Goal: Task Accomplishment & Management: Complete application form

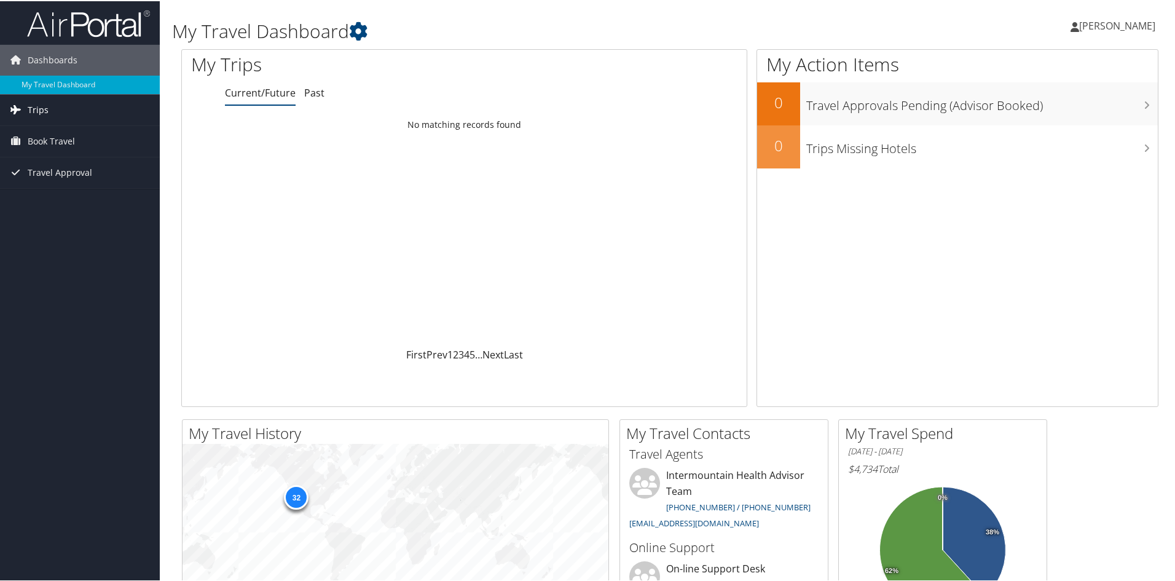
click at [49, 102] on link "Trips" at bounding box center [80, 108] width 160 height 31
click at [49, 146] on link "Past Trips" at bounding box center [80, 152] width 160 height 18
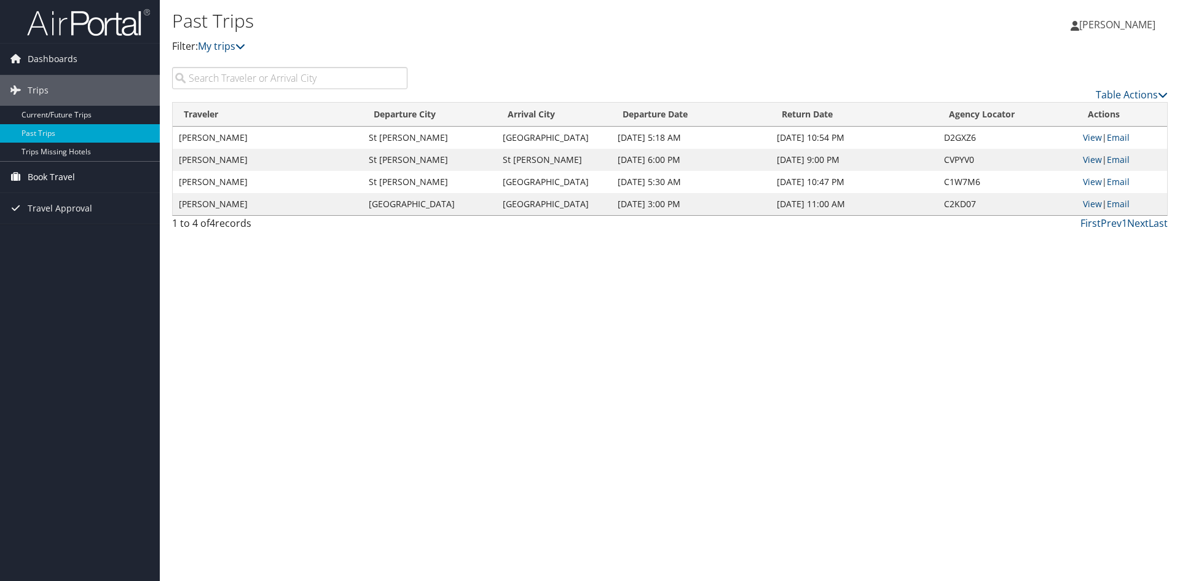
click at [63, 174] on span "Book Travel" at bounding box center [51, 177] width 47 height 31
click at [68, 201] on link "Agent Booking Request" at bounding box center [80, 201] width 160 height 18
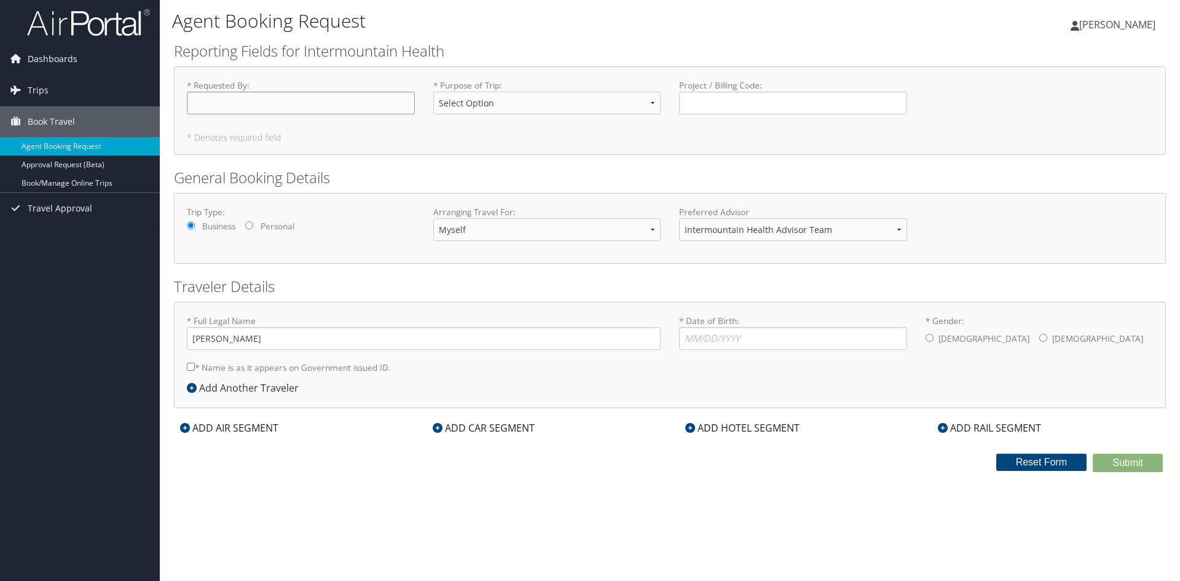
click at [350, 92] on input "* Requested By : Required" at bounding box center [301, 103] width 228 height 23
type input "[PERSON_NAME]"
click at [653, 100] on select "Select Option 3rd Party Reimbursable Business CME Conf or Education Groups Pers…" at bounding box center [547, 103] width 228 height 23
select select "Business"
click at [433, 92] on select "Select Option 3rd Party Reimbursable Business CME Conf or Education Groups Pers…" at bounding box center [547, 103] width 228 height 23
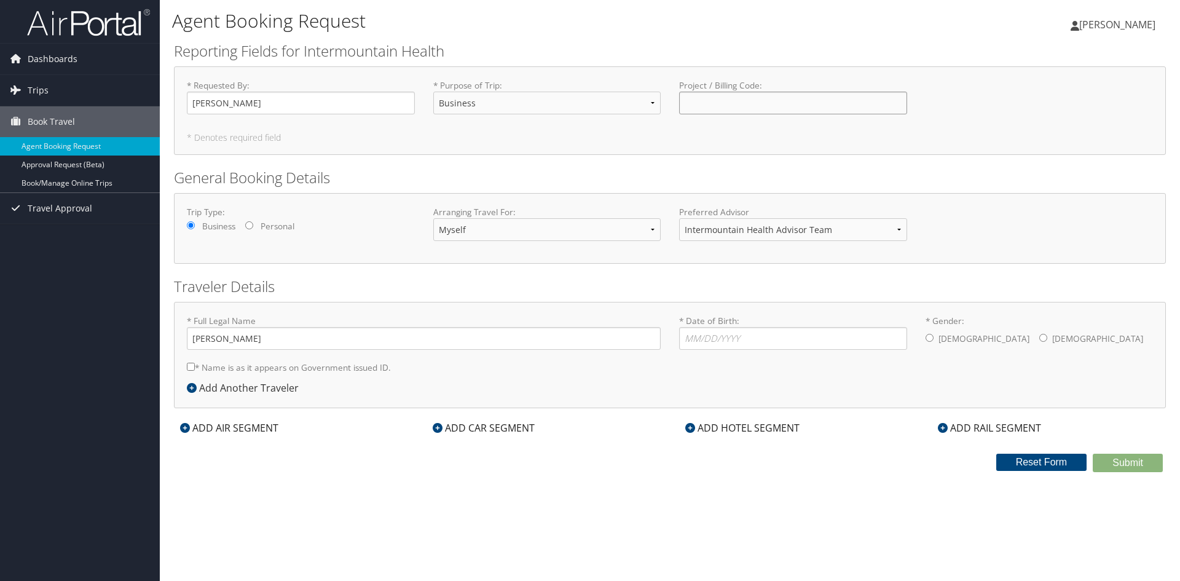
click at [730, 111] on input "Project / Billing Code : Required" at bounding box center [793, 103] width 228 height 23
type input "32417"
click at [506, 232] on select "Myself Another Traveler Guest Traveler" at bounding box center [547, 229] width 228 height 23
select select "another"
click at [433, 218] on select "Myself Another Traveler Guest Traveler" at bounding box center [547, 229] width 228 height 23
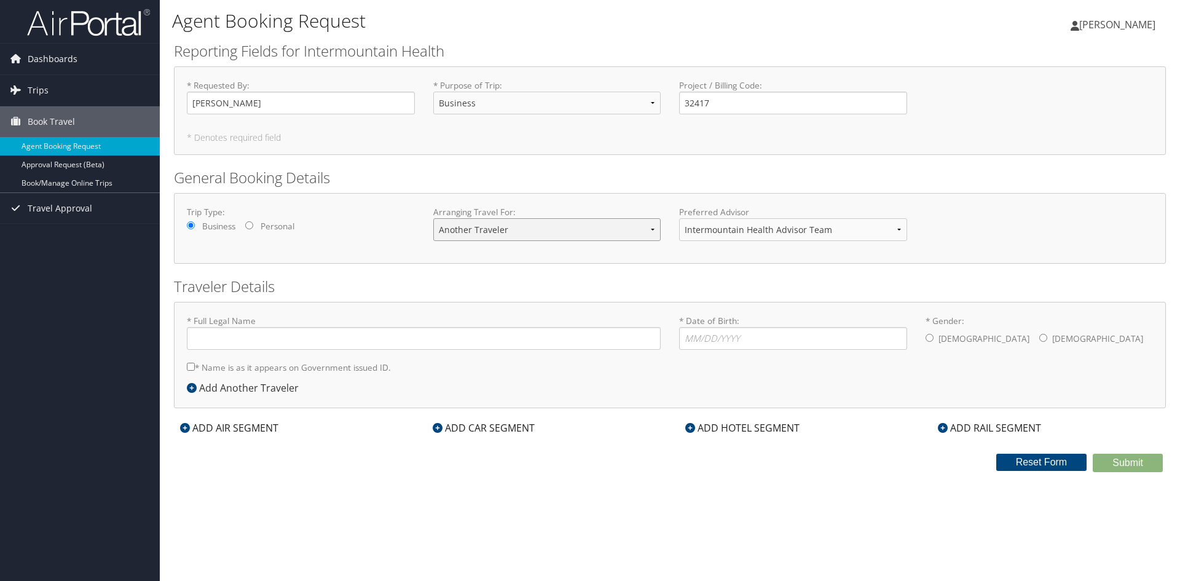
click at [656, 235] on select "Myself Another Traveler Guest Traveler" at bounding box center [547, 229] width 228 height 23
select select "myself"
click at [433, 218] on select "Myself Another Traveler Guest Traveler" at bounding box center [547, 229] width 228 height 23
type input "Christopher David Ray"
click at [895, 229] on select "Intermountain Health Advisor Team" at bounding box center [793, 229] width 228 height 23
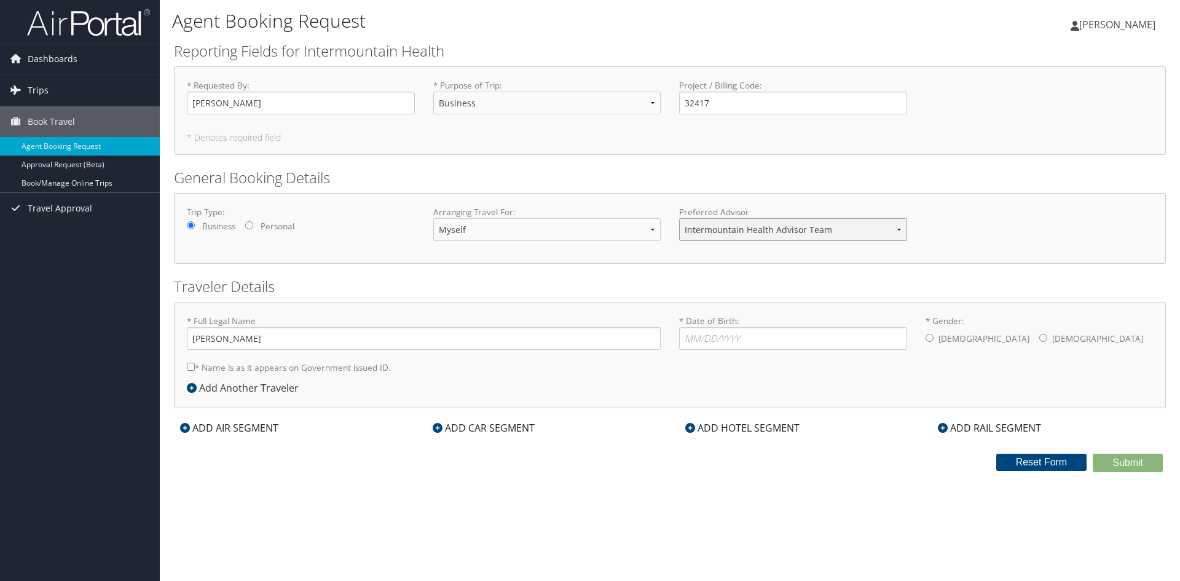
click at [895, 229] on select "Intermountain Health Advisor Team" at bounding box center [793, 229] width 228 height 23
click at [466, 266] on form "Reporting Fields for Intermountain Health * Requested By : Christopher Ray Requ…" at bounding box center [670, 256] width 992 height 431
click at [727, 337] on input "* Date of Birth: Invalid Date" at bounding box center [793, 338] width 228 height 23
type input "11/11/1971"
click at [932, 335] on input "* Gender: Male Female" at bounding box center [930, 338] width 8 height 8
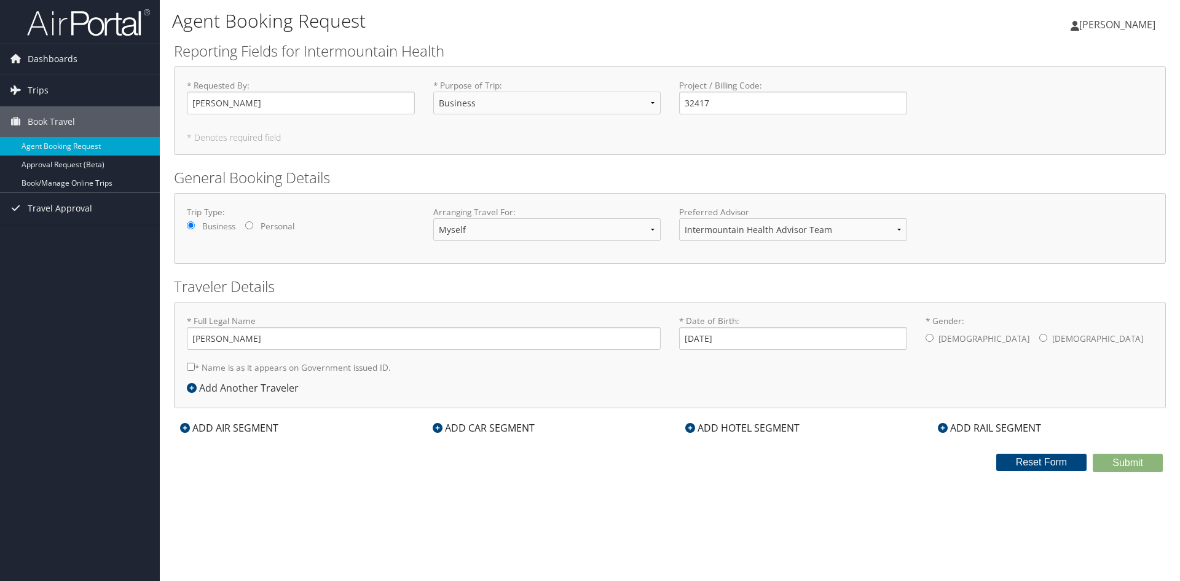
radio input "true"
click at [195, 367] on label "* Name is as it appears on Government issued ID." at bounding box center [289, 367] width 204 height 23
click at [195, 367] on input "* Name is as it appears on Government issued ID." at bounding box center [191, 367] width 8 height 8
checkbox input "true"
click at [482, 426] on div "ADD CAR SEGMENT" at bounding box center [484, 427] width 114 height 15
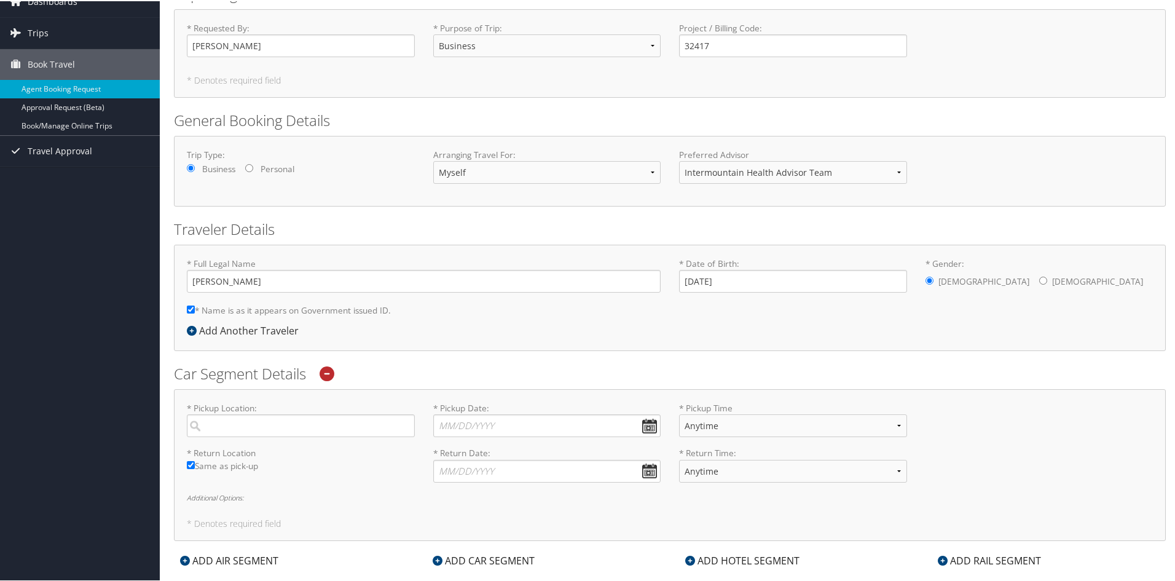
scroll to position [61, 0]
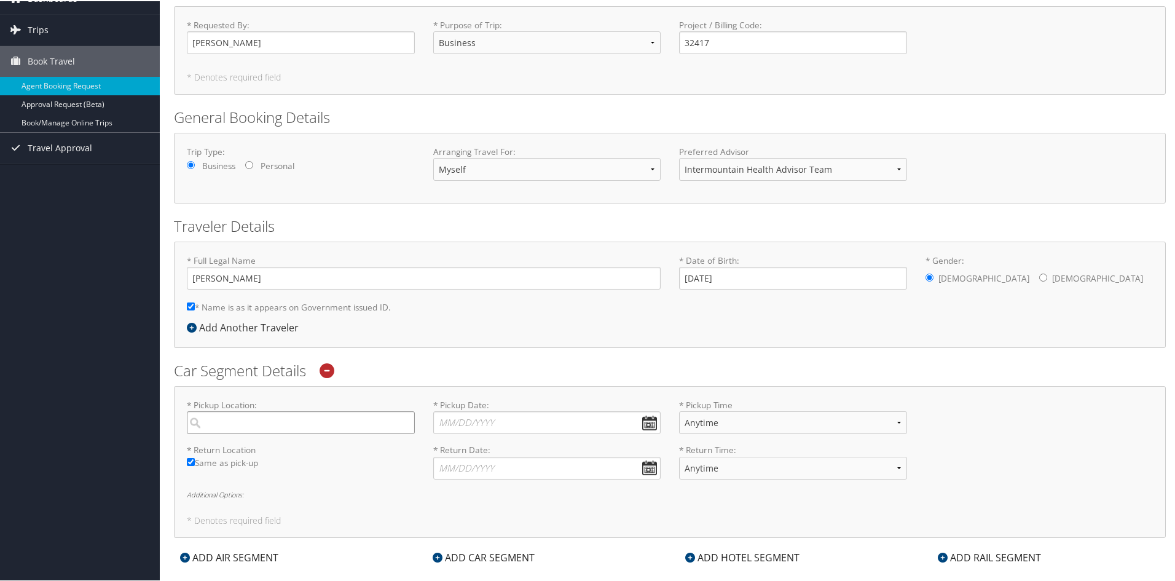
click at [294, 423] on input "search" at bounding box center [301, 421] width 228 height 23
click at [235, 441] on div "St George (SGU UT)" at bounding box center [302, 447] width 211 height 16
click at [235, 433] on input "sgu" at bounding box center [301, 421] width 228 height 23
type input "St George"
click at [464, 424] on input "* Pickup Date: Dates must be valid" at bounding box center [547, 421] width 228 height 23
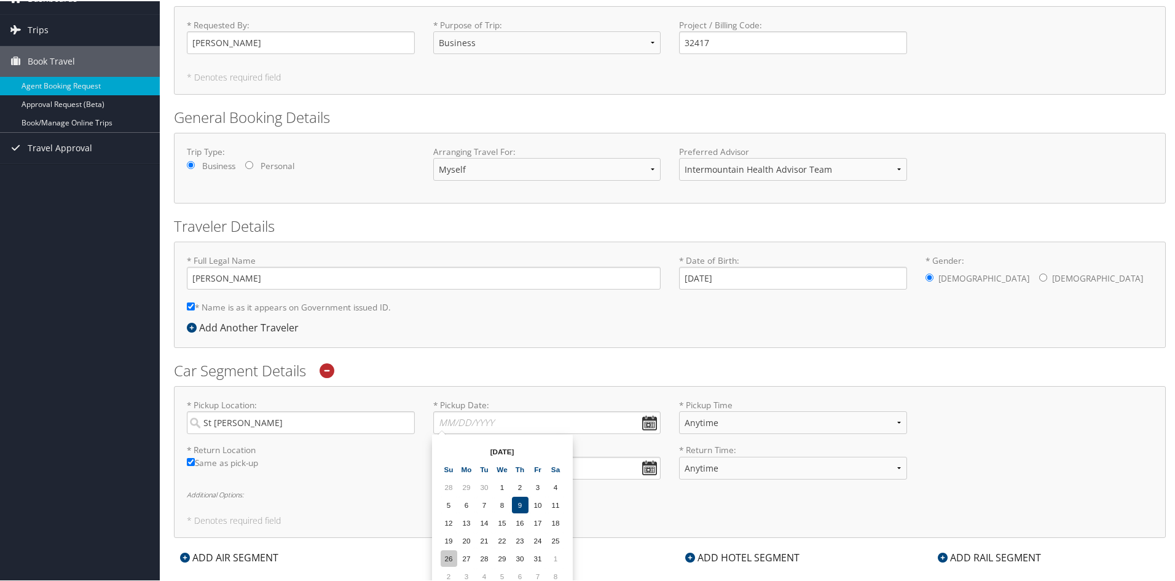
click at [447, 555] on td "26" at bounding box center [449, 557] width 17 height 17
type input "10/26/2025"
click at [705, 418] on select "Anytime 12:00 AM 1:00 AM 2:00 AM 3:00 AM 4:00 AM 5:00 AM 6:00 AM 7:00 AM 8:00 A…" at bounding box center [793, 421] width 228 height 23
select select "5:00 PM"
click at [679, 410] on select "Anytime 12:00 AM 1:00 AM 2:00 AM 3:00 AM 4:00 AM 5:00 AM 6:00 AM 7:00 AM 8:00 A…" at bounding box center [793, 421] width 228 height 23
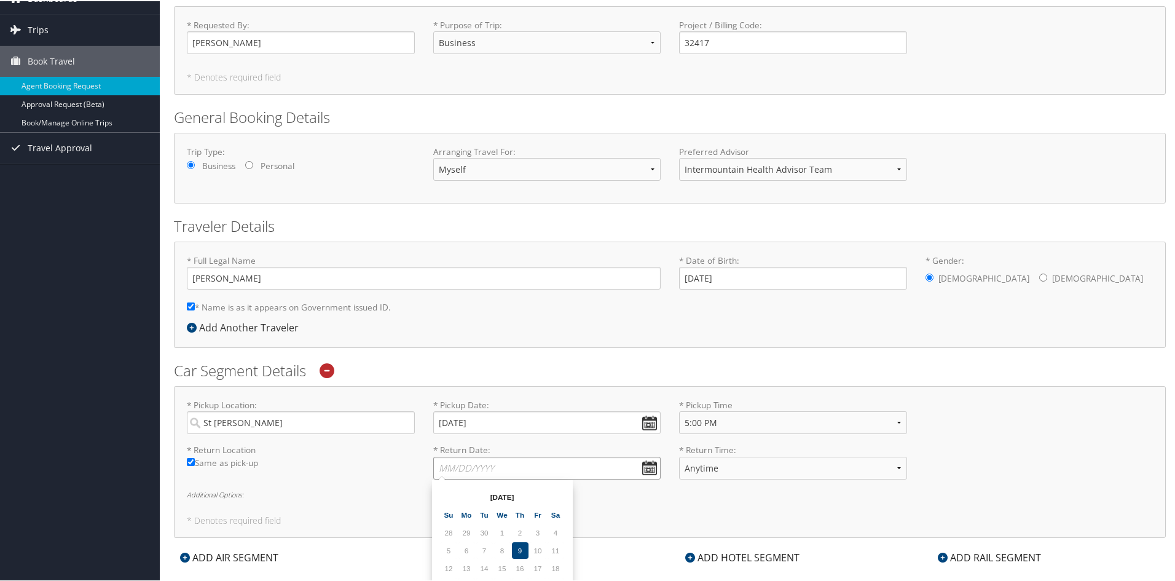
click at [456, 470] on input "* Return Date: Dates must be valid" at bounding box center [547, 466] width 228 height 23
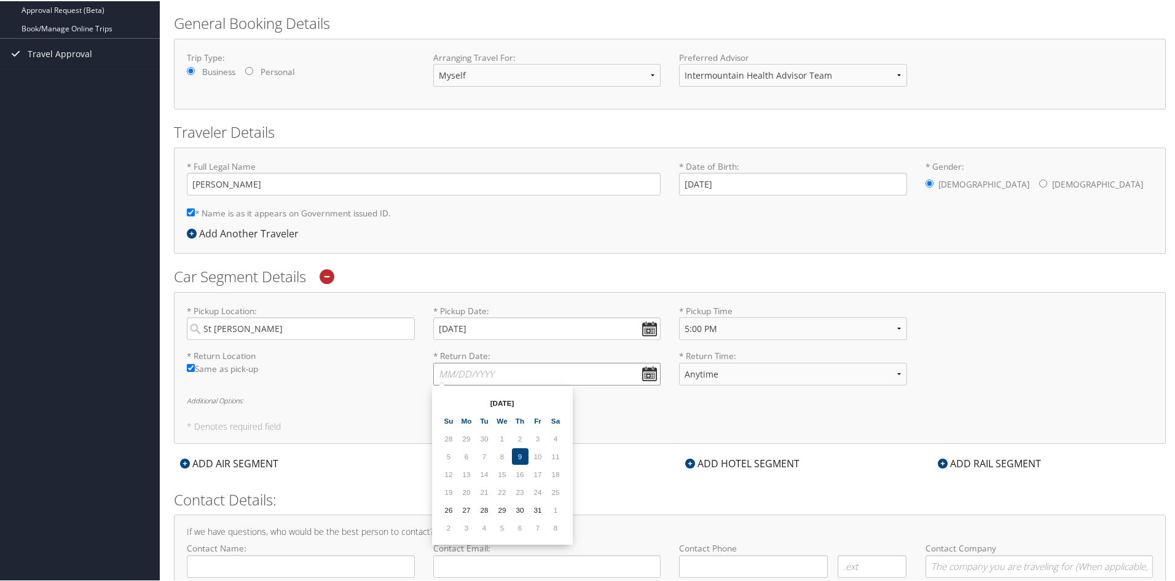
scroll to position [219, 0]
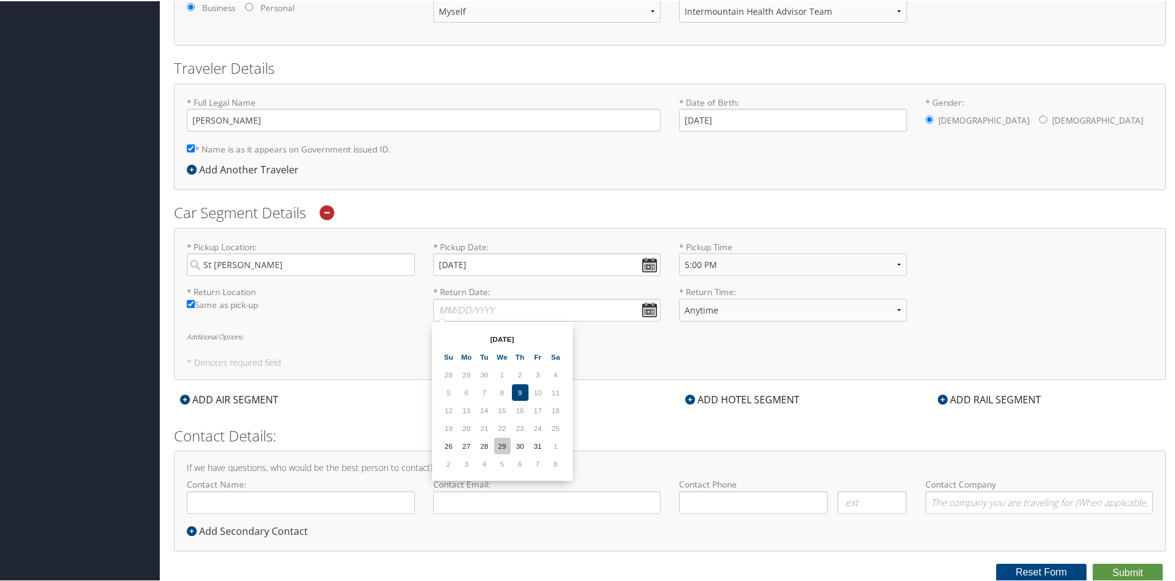
click at [503, 447] on td "29" at bounding box center [502, 444] width 17 height 17
type input "10/29/2025"
click at [709, 308] on select "Anytime 12:00 AM 1:00 AM 2:00 AM 3:00 AM 4:00 AM 5:00 AM 6:00 AM 7:00 AM 8:00 A…" at bounding box center [793, 308] width 228 height 23
select select "8:00 PM"
click at [679, 297] on select "Anytime 12:00 AM 1:00 AM 2:00 AM 3:00 AM 4:00 AM 5:00 AM 6:00 AM 7:00 AM 8:00 A…" at bounding box center [793, 308] width 228 height 23
